Goal: Register for event/course

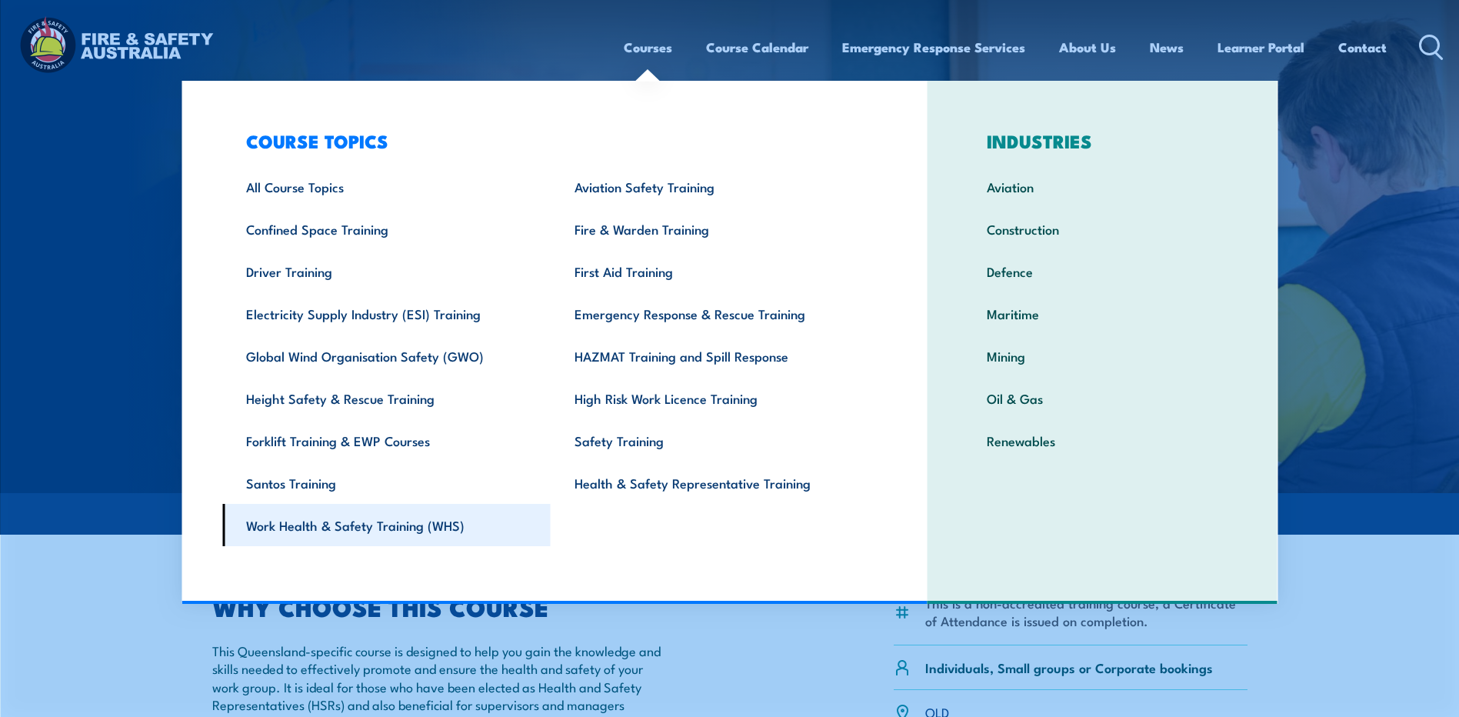
click at [409, 524] on link "Work Health & Safety Training (WHS)" at bounding box center [386, 525] width 328 height 42
